Goal: Find specific page/section: Find specific page/section

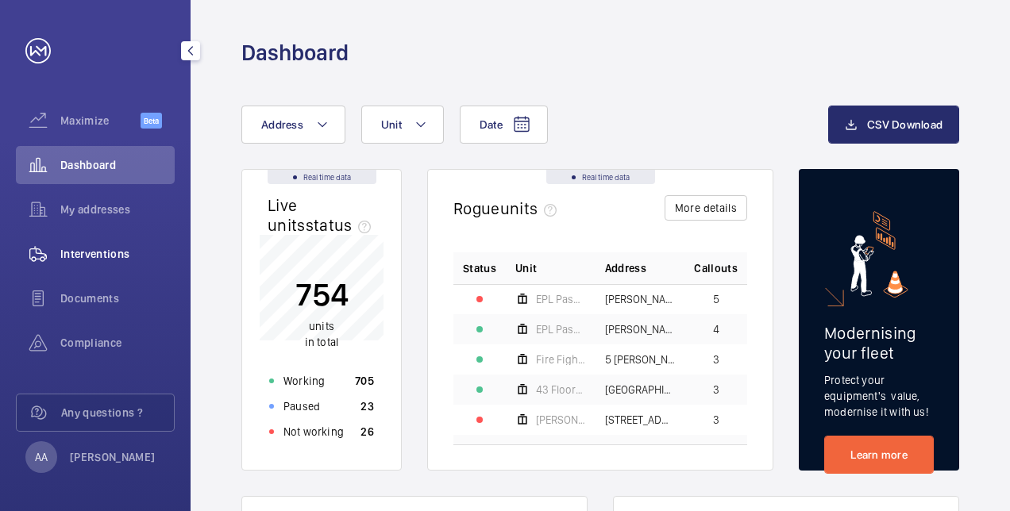
click at [79, 253] on span "Interventions" at bounding box center [117, 254] width 114 height 16
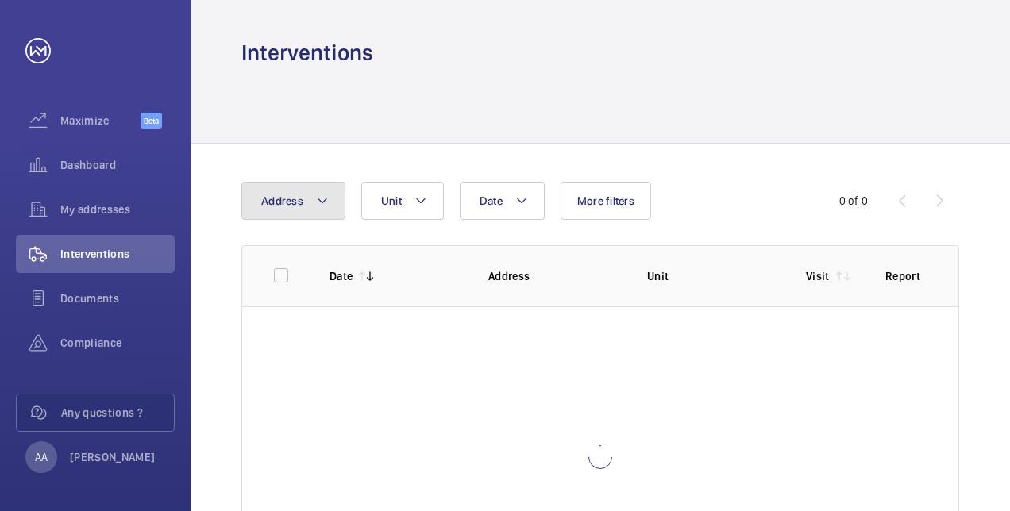
click at [316, 206] on mat-icon at bounding box center [322, 200] width 13 height 19
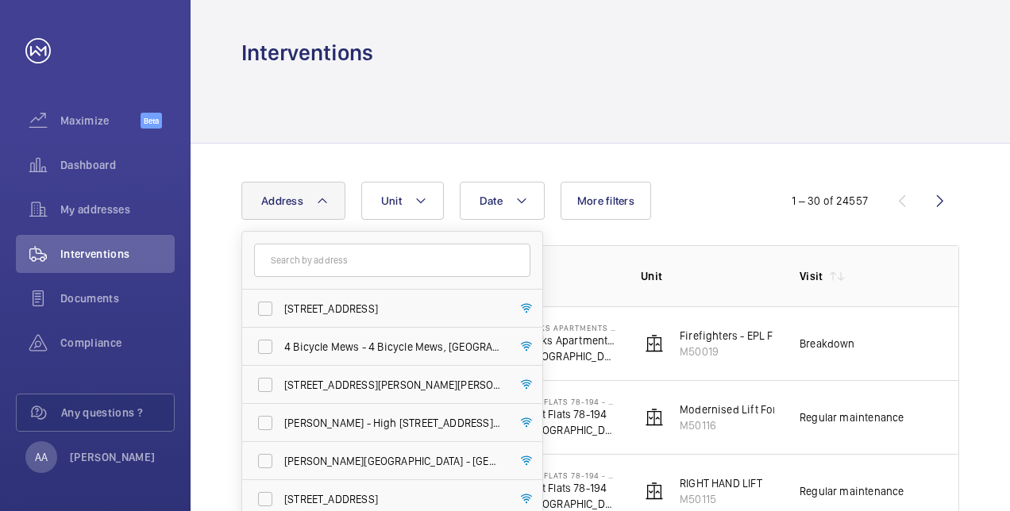
click at [289, 265] on input "text" at bounding box center [392, 260] width 276 height 33
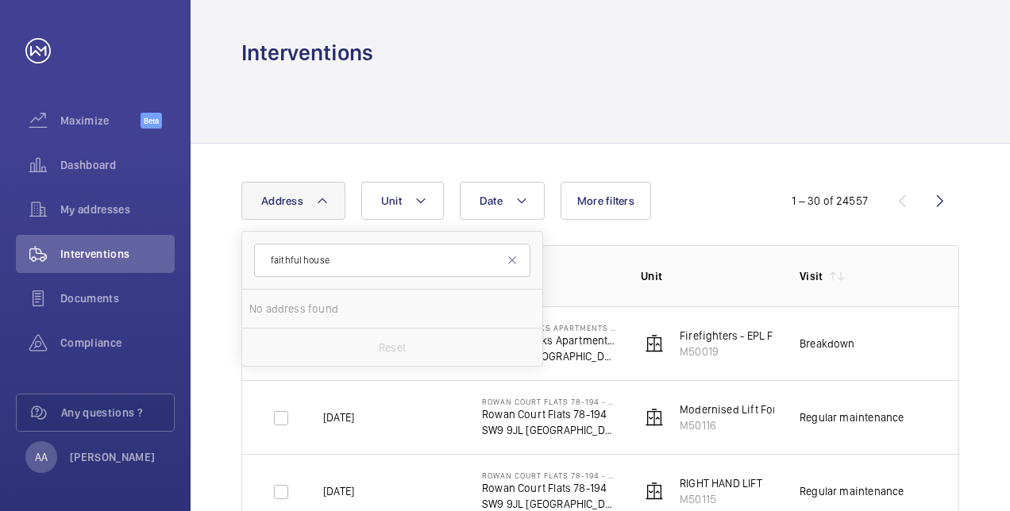
type input "faithful house"
drag, startPoint x: 368, startPoint y: 255, endPoint x: 230, endPoint y: 264, distance: 138.4
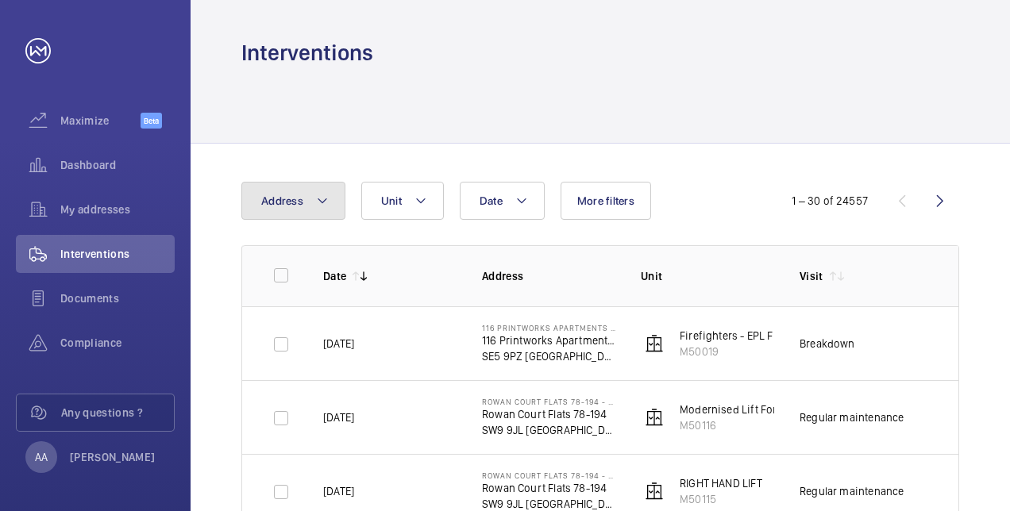
click at [299, 197] on span "Address" at bounding box center [282, 201] width 42 height 13
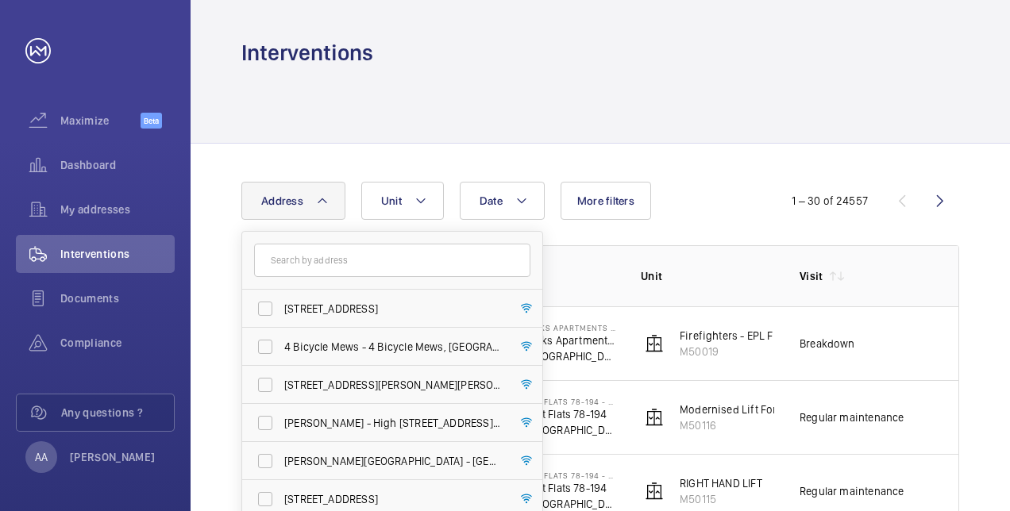
click at [305, 262] on input "text" at bounding box center [392, 260] width 276 height 33
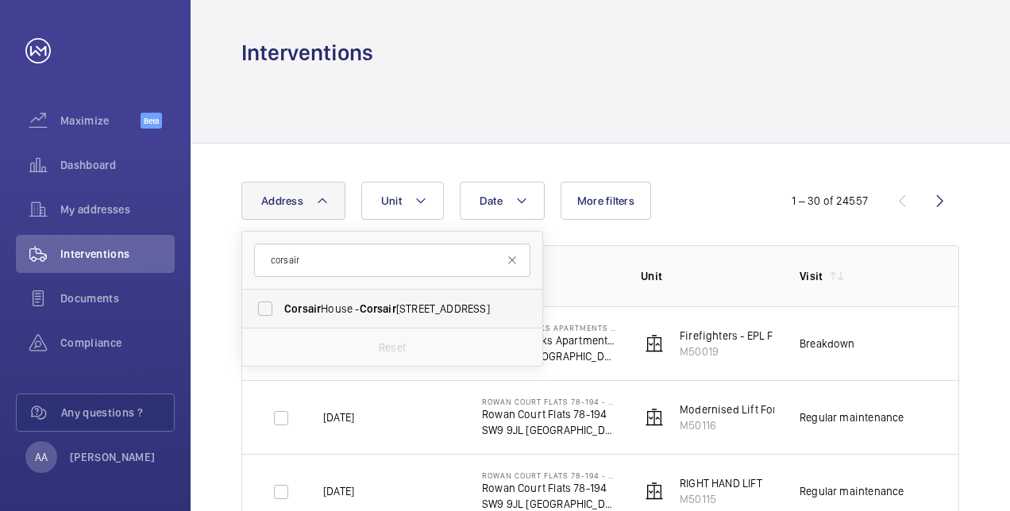
type input "corsair"
click at [336, 305] on span "[STREET_ADDRESS]" at bounding box center [393, 309] width 218 height 16
click at [281, 305] on input "[STREET_ADDRESS]" at bounding box center [265, 309] width 32 height 32
checkbox input "true"
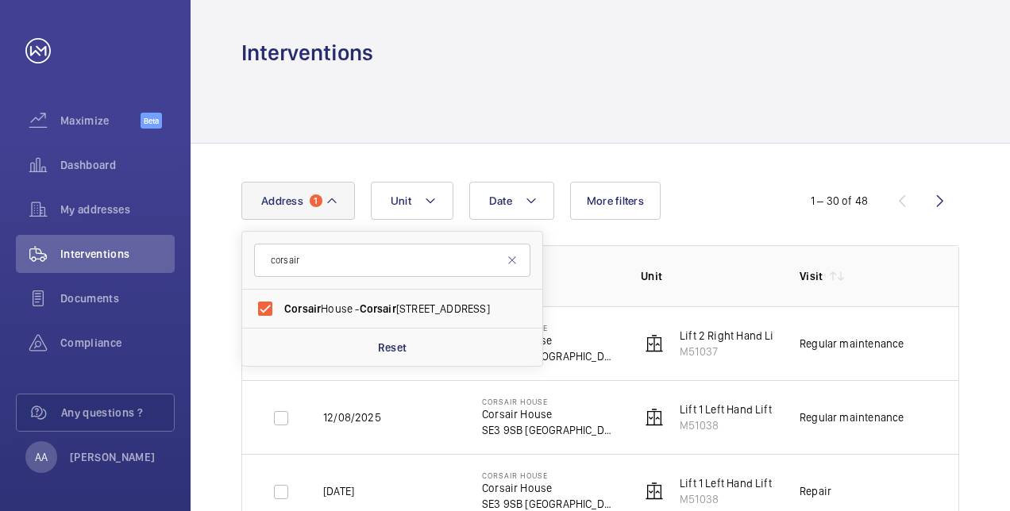
click at [589, 351] on td "[STREET_ADDRESS]" at bounding box center [536, 344] width 159 height 74
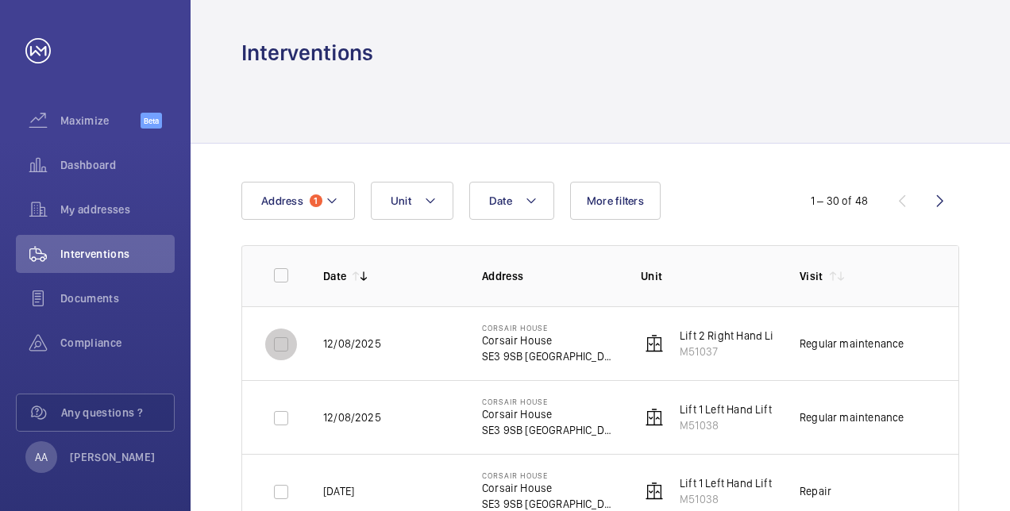
click at [283, 345] on input "checkbox" at bounding box center [281, 345] width 32 height 32
checkbox input "true"
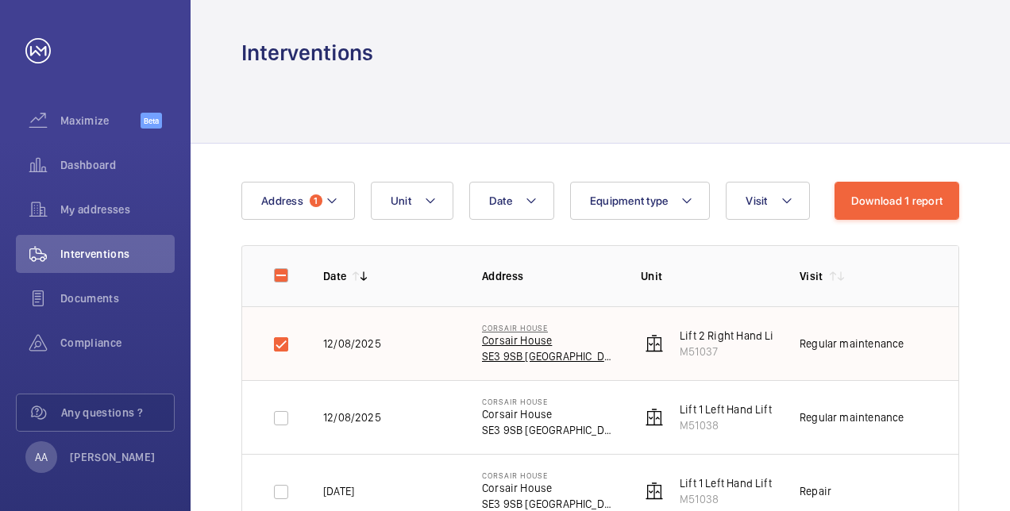
click at [524, 346] on p "Corsair House" at bounding box center [548, 341] width 133 height 16
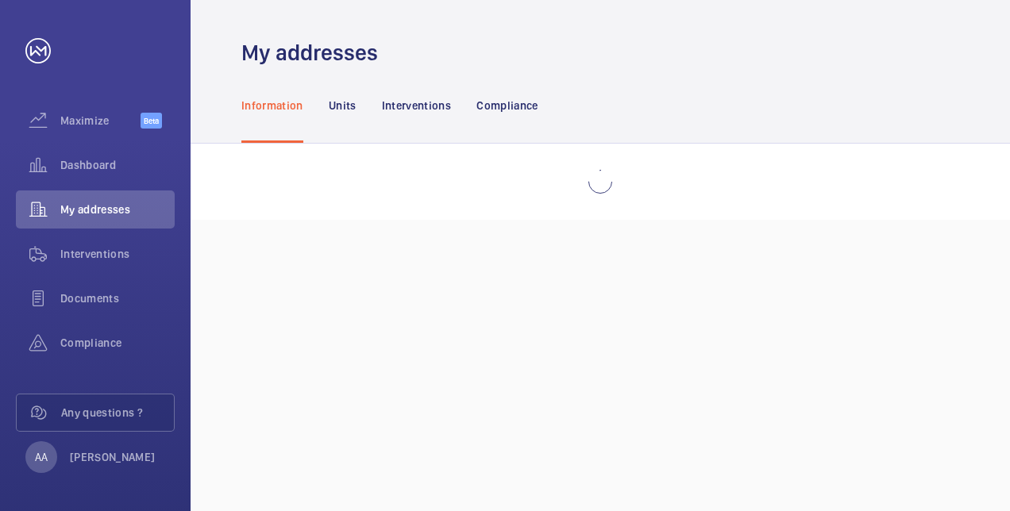
click at [524, 346] on div "My addresses Information Units Interventions Compliance" at bounding box center [600, 255] width 819 height 511
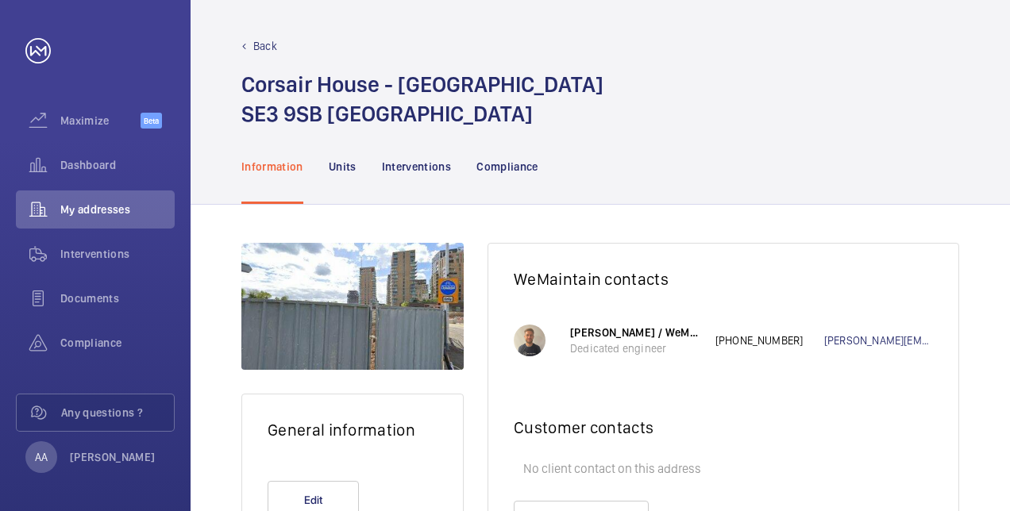
click at [242, 40] on div "Back" at bounding box center [600, 46] width 718 height 16
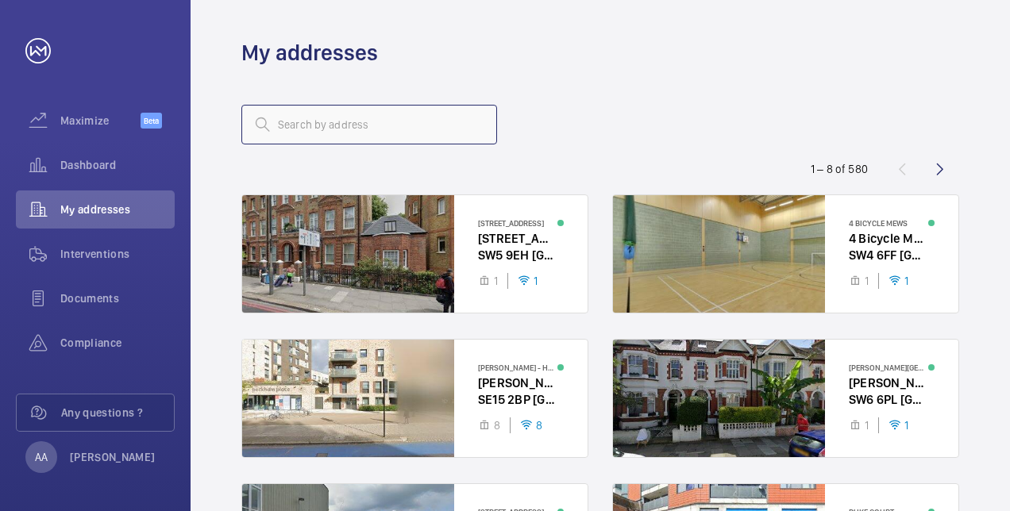
click at [299, 118] on input "text" at bounding box center [369, 125] width 256 height 40
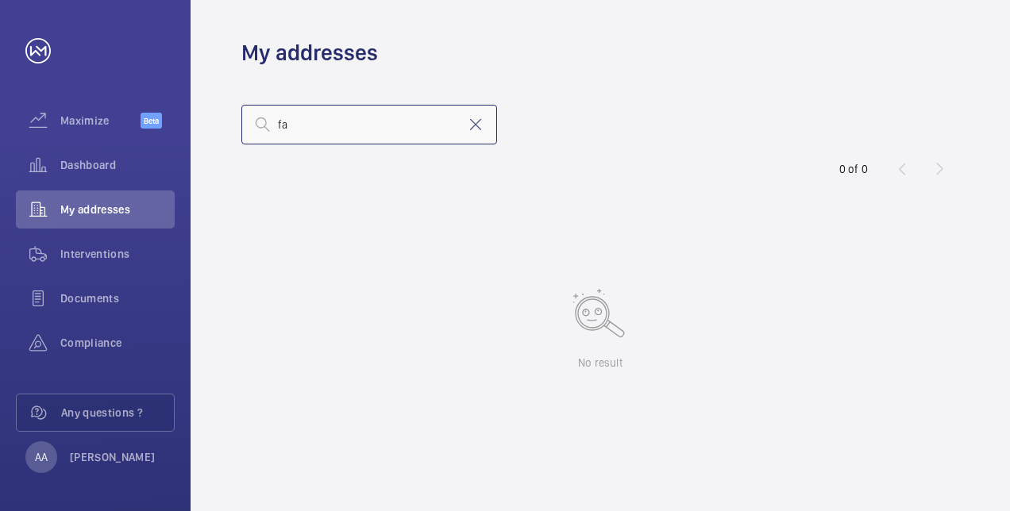
type input "f"
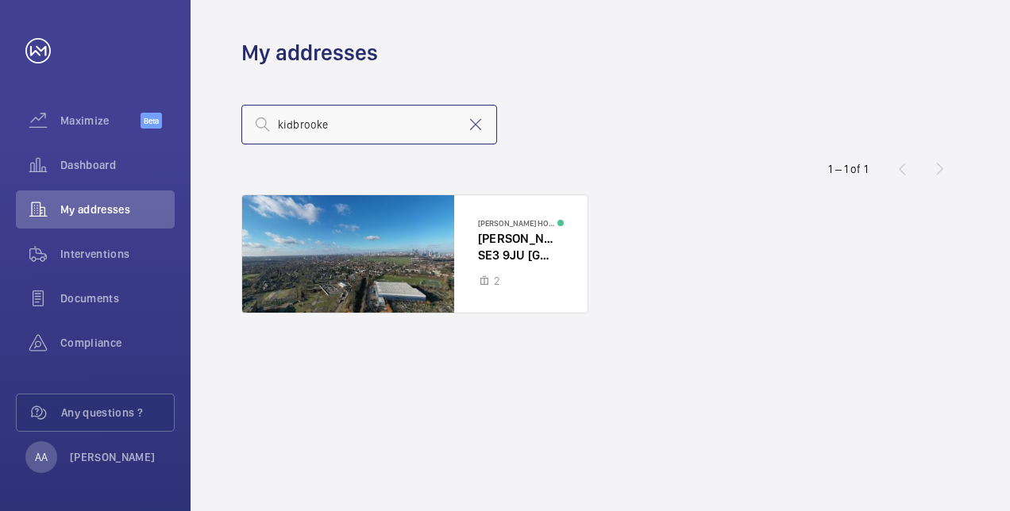
type input "kidbrooke"
